Goal: Task Accomplishment & Management: Use online tool/utility

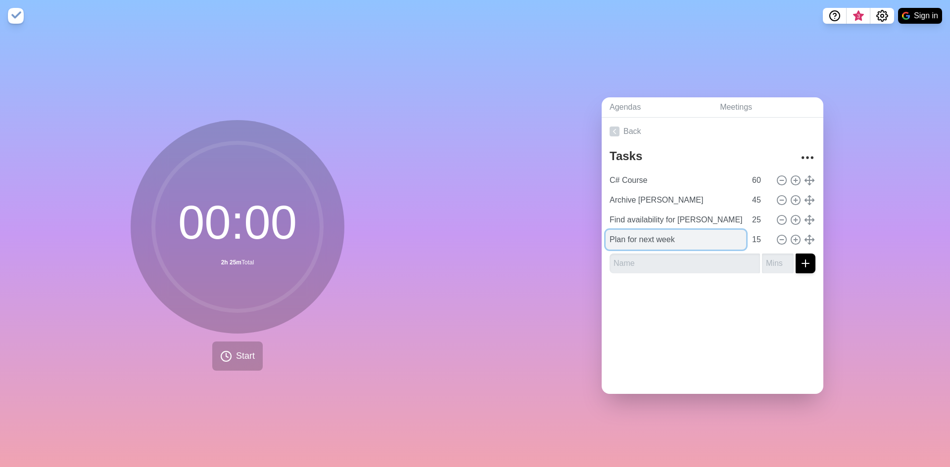
click at [677, 237] on input "Plan for next week" at bounding box center [675, 240] width 140 height 20
click at [711, 302] on div at bounding box center [712, 301] width 222 height 40
click at [790, 236] on icon at bounding box center [795, 239] width 11 height 11
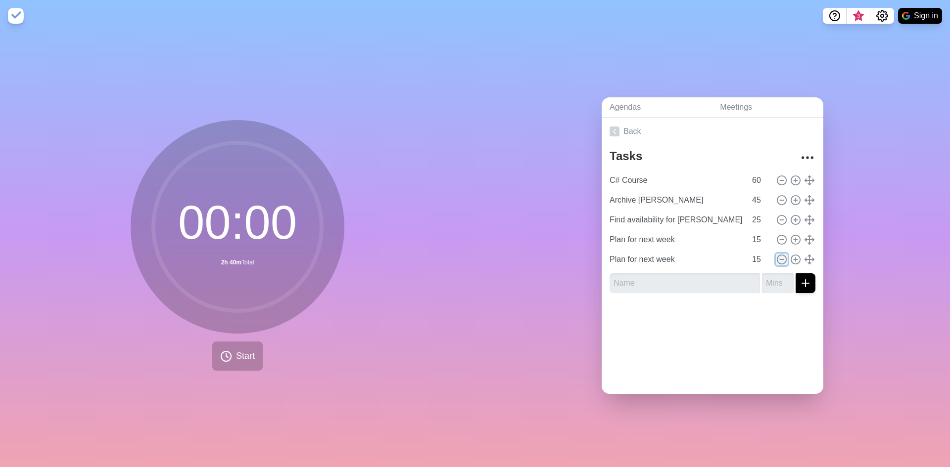
click at [777, 255] on circle at bounding box center [781, 259] width 9 height 9
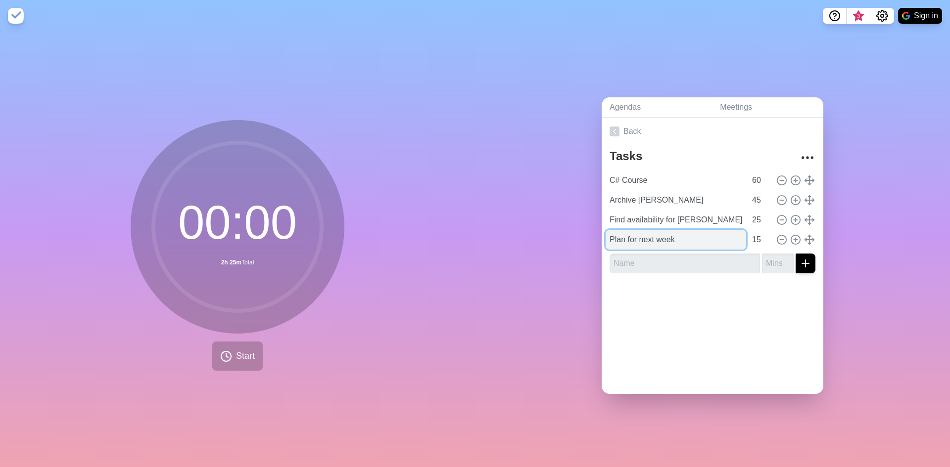
click at [650, 232] on input "Plan for next week" at bounding box center [675, 240] width 140 height 20
click at [723, 235] on input "Plan for next week" at bounding box center [675, 240] width 140 height 20
click at [804, 234] on icon at bounding box center [809, 239] width 11 height 11
click at [804, 238] on icon at bounding box center [809, 239] width 11 height 11
drag, startPoint x: 797, startPoint y: 238, endPoint x: 448, endPoint y: 255, distance: 349.1
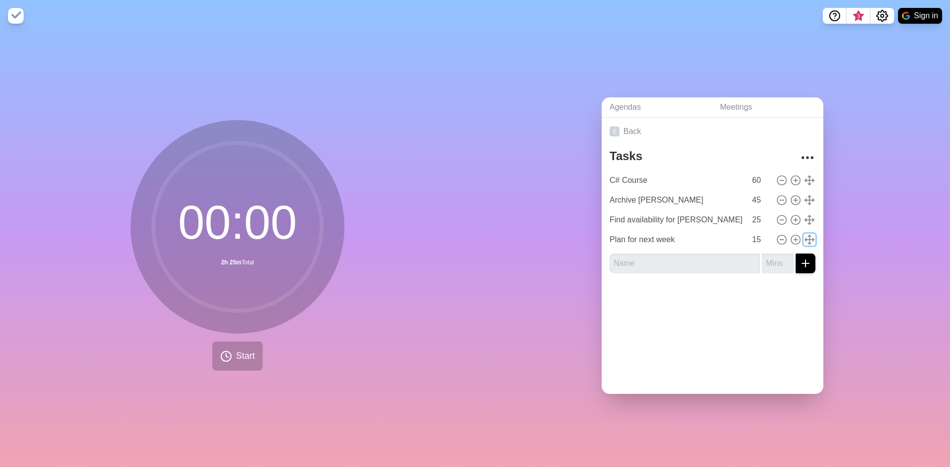
click at [448, 255] on div "00 : 00 2h 25m Total Start Agendas Meetings Back Tasks C# Course 60 Archive [PE…" at bounding box center [475, 250] width 950 height 436
click at [241, 350] on span "Start" at bounding box center [245, 356] width 19 height 13
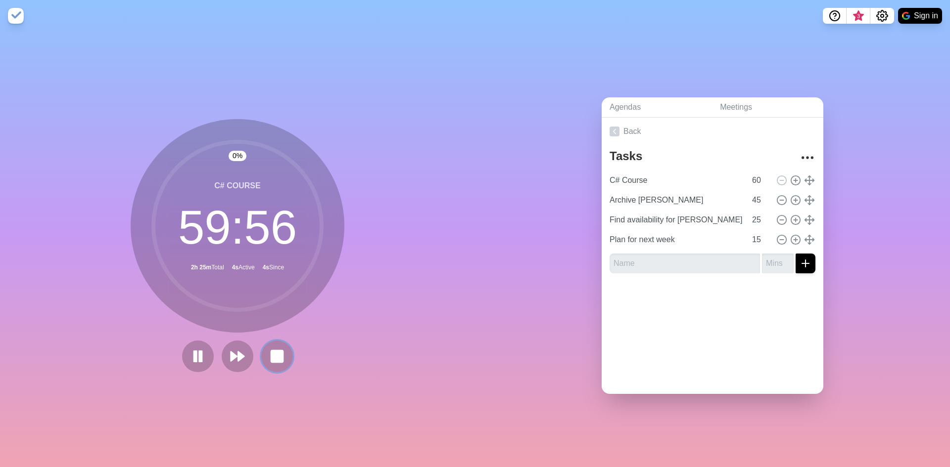
click at [274, 351] on rect at bounding box center [277, 357] width 12 height 12
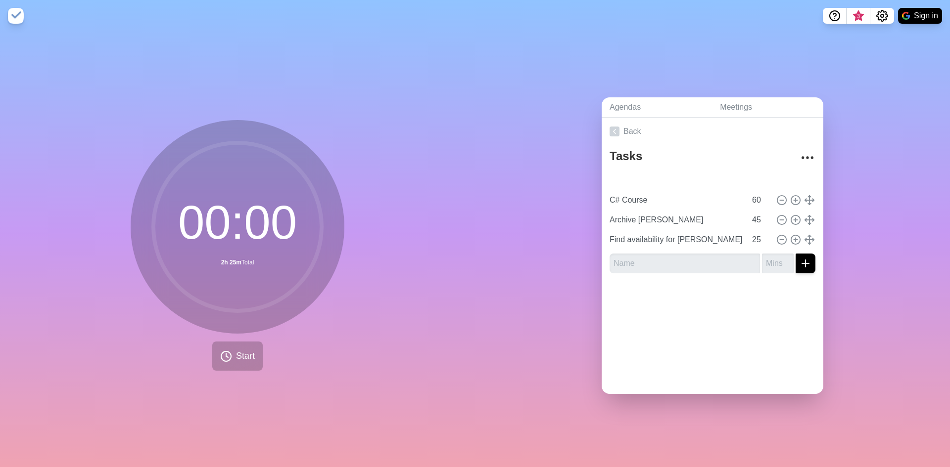
type input "Plan for next week"
type input "15"
type input "C# Course"
type input "60"
type input "Archive [PERSON_NAME]"
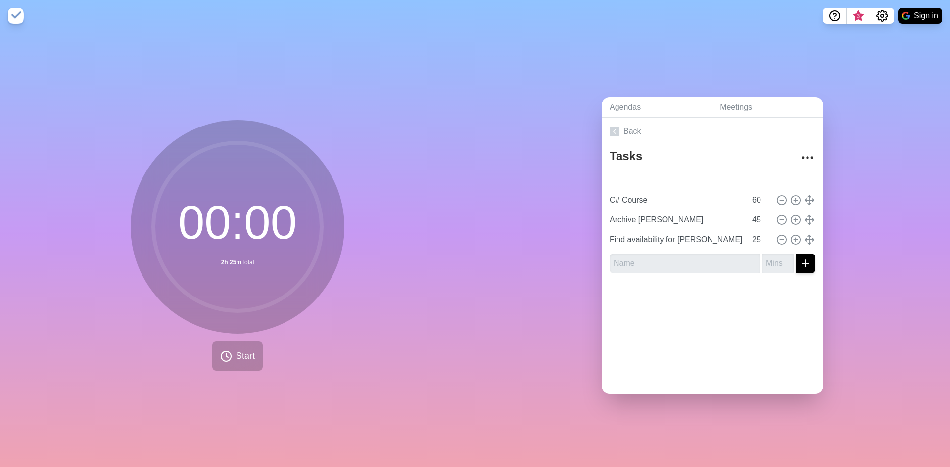
type input "45"
type input "Find availability for [PERSON_NAME] and [PERSON_NAME]"
type input "25"
click at [243, 350] on span "Start" at bounding box center [245, 356] width 19 height 13
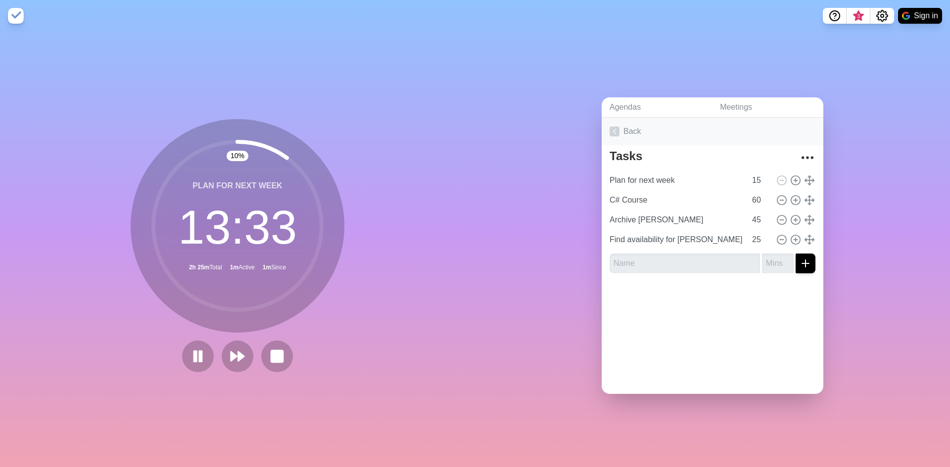
click at [773, 124] on link "Back" at bounding box center [712, 132] width 222 height 28
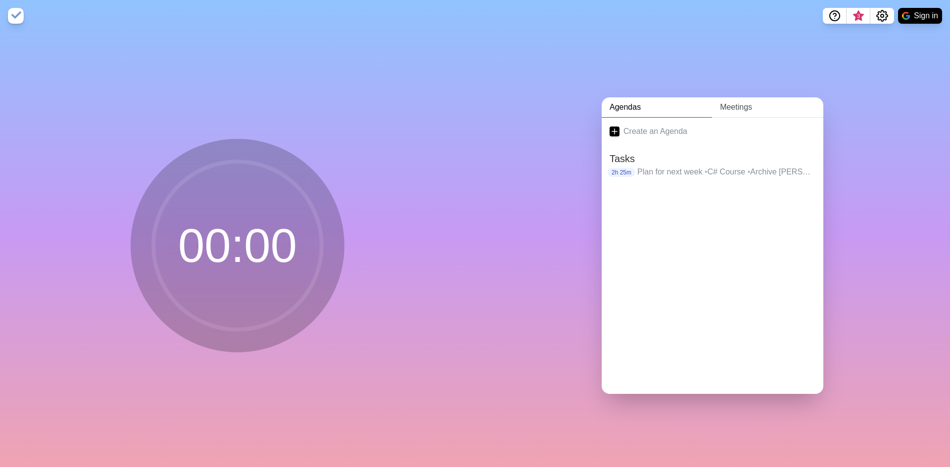
click at [740, 103] on link "Meetings" at bounding box center [767, 107] width 111 height 20
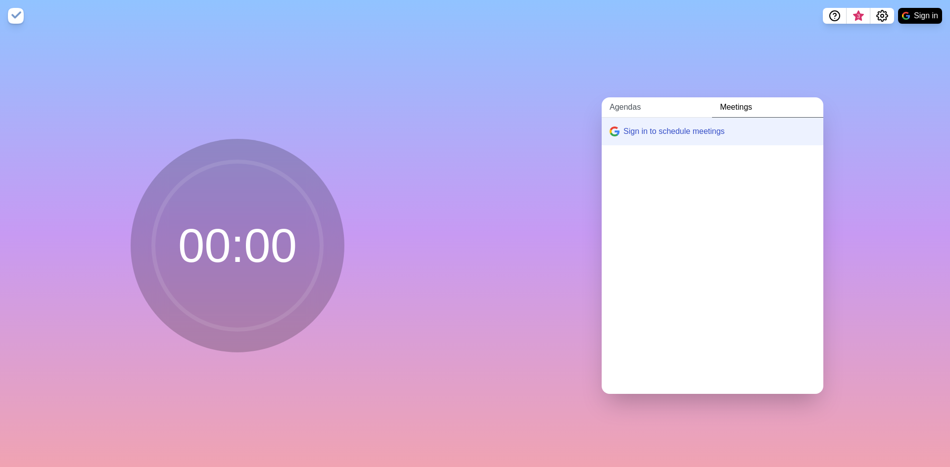
click at [622, 103] on link "Agendas" at bounding box center [656, 107] width 110 height 20
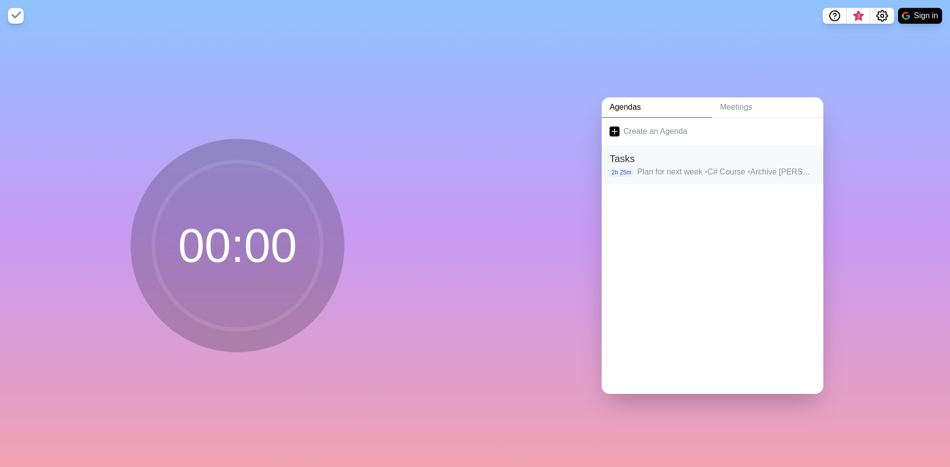
click at [637, 168] on p "Plan for next week • C# Course • Archive [PERSON_NAME] • Find availability for …" at bounding box center [726, 172] width 178 height 12
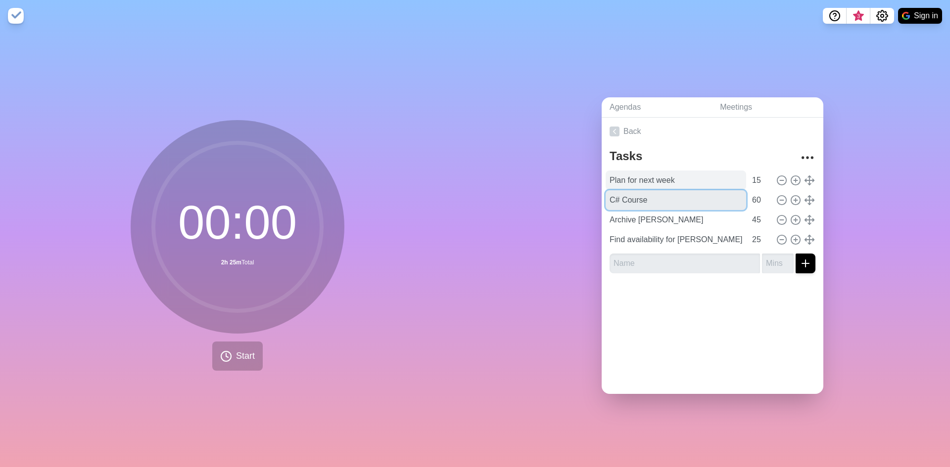
drag, startPoint x: 636, startPoint y: 190, endPoint x: 636, endPoint y: 169, distance: 21.3
click at [636, 171] on div "Plan for next week 15 C# Course 60 Archive [PERSON_NAME] 45 Find availability f…" at bounding box center [712, 210] width 206 height 79
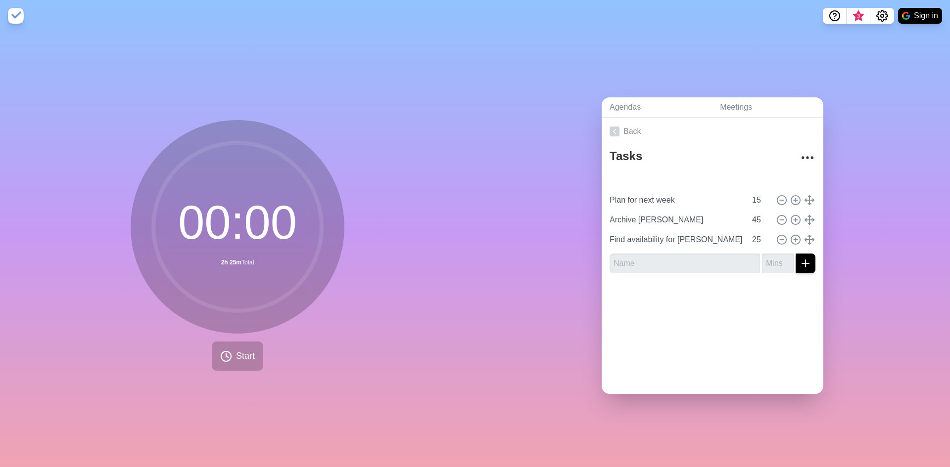
type input "C# Course"
type input "60"
type input "Plan for next week"
type input "15"
click at [299, 211] on circle at bounding box center [237, 227] width 168 height 168
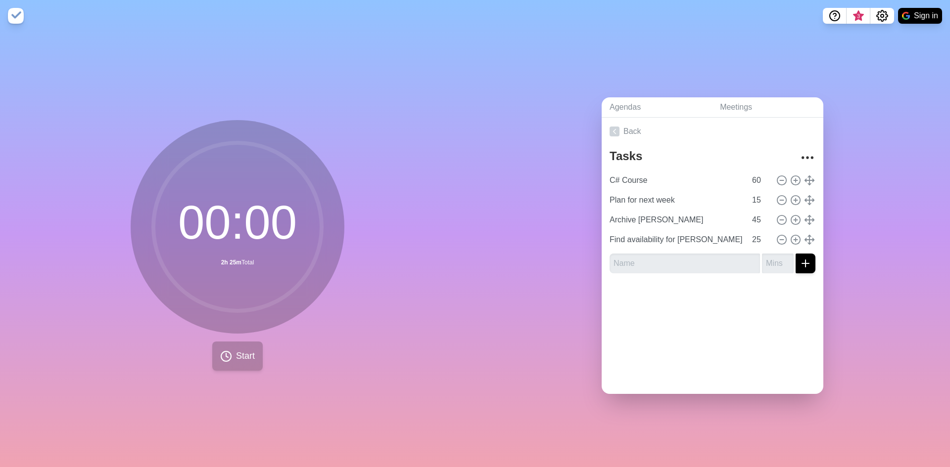
drag, startPoint x: 233, startPoint y: 371, endPoint x: 234, endPoint y: 361, distance: 9.9
click at [234, 371] on div "00 : 00 2h 25m Total Start" at bounding box center [237, 250] width 475 height 436
click at [236, 356] on span "Start" at bounding box center [245, 356] width 19 height 13
